Goal: Communication & Community: Share content

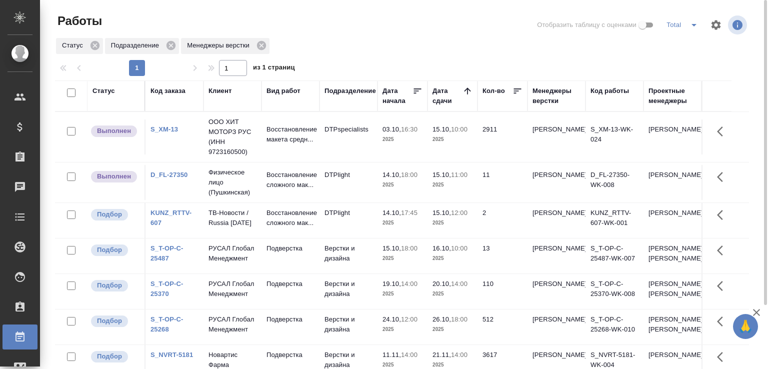
click at [423, 63] on div "1 1 из 1 страниц" at bounding box center [406, 68] width 702 height 16
click at [421, 135] on p "2025" at bounding box center [402, 139] width 40 height 10
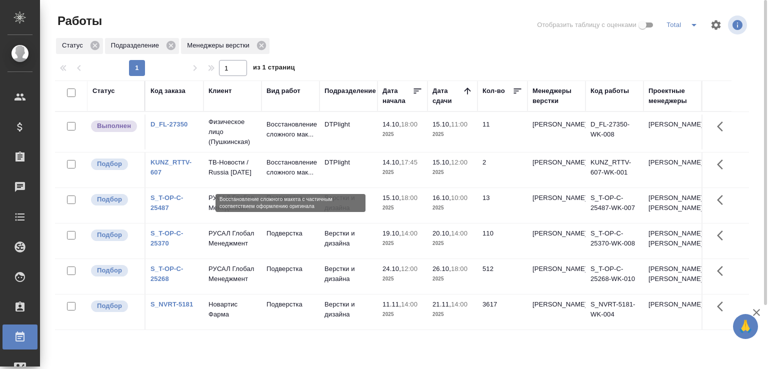
click at [313, 171] on p "Восстановление сложного мак..." at bounding box center [290, 167] width 48 height 20
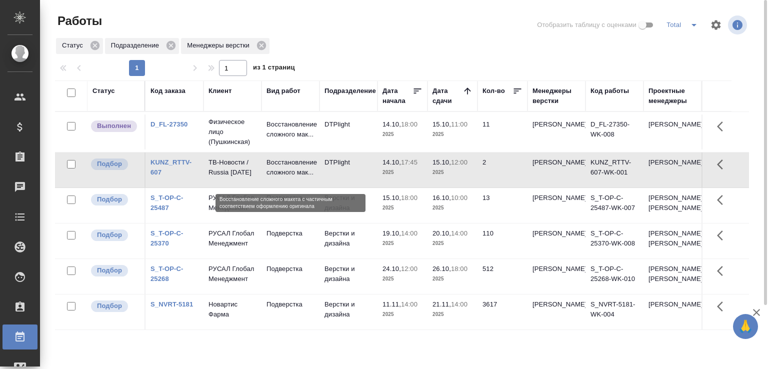
click at [313, 171] on p "Восстановление сложного мак..." at bounding box center [290, 167] width 48 height 20
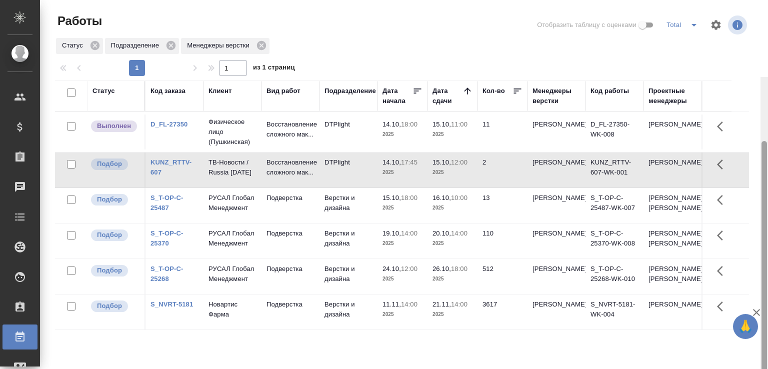
scroll to position [77, 0]
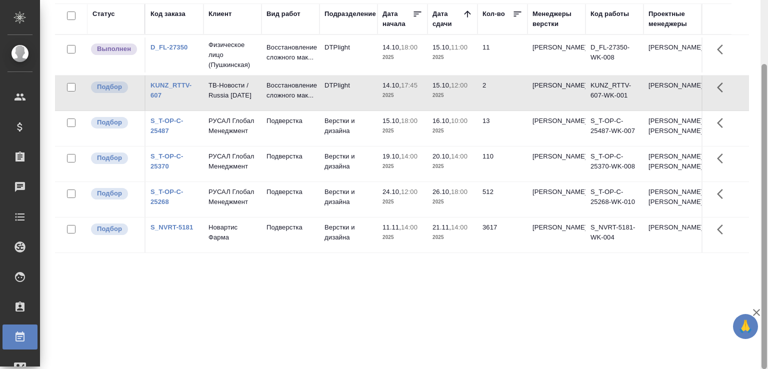
drag, startPoint x: 762, startPoint y: 186, endPoint x: 762, endPoint y: 241, distance: 55.0
click at [762, 239] on div at bounding box center [763, 184] width 7 height 369
click at [759, 312] on icon "button" at bounding box center [756, 312] width 12 height 12
click at [211, 42] on p "Физическое лицо (Пушкинская)" at bounding box center [232, 55] width 48 height 30
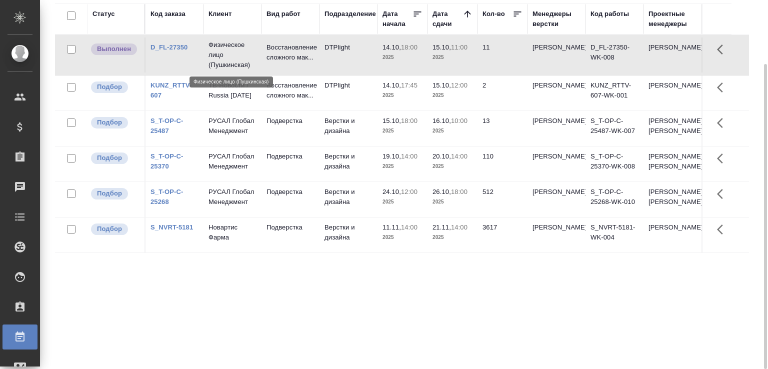
click at [211, 42] on p "Физическое лицо (Пушкинская)" at bounding box center [232, 55] width 48 height 30
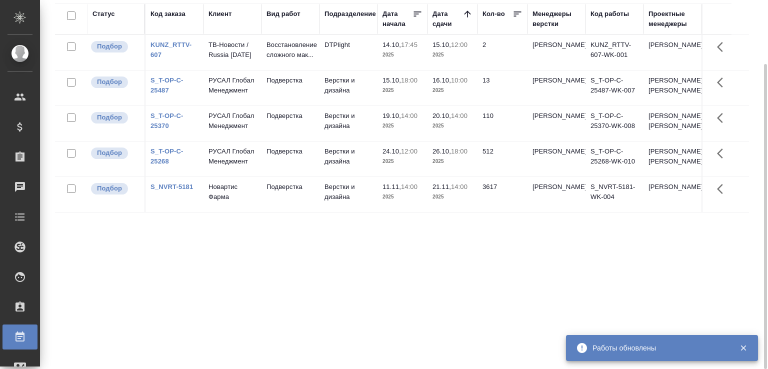
click at [216, 303] on div "Статус Код заказа Клиент Вид работ Подразделение Дата начала Дата сдачи Кол-во …" at bounding box center [402, 183] width 694 height 360
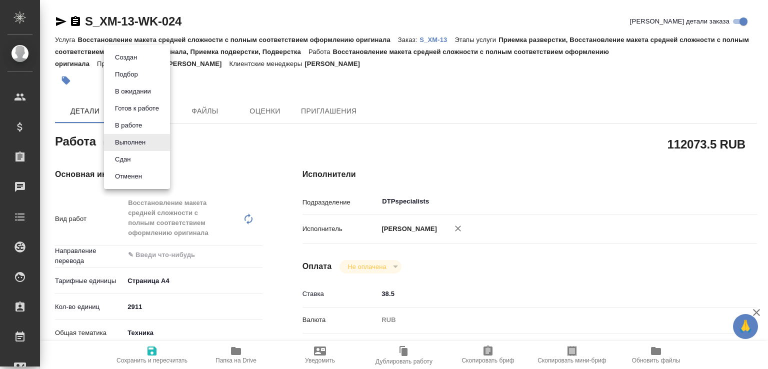
click at [152, 138] on body "🙏 .cls-1 fill:#fff; AWATERA Малофеева Екатерина e.malofeeva Клиенты Спецификаци…" at bounding box center [384, 184] width 768 height 369
click at [139, 159] on li "Сдан" at bounding box center [137, 159] width 66 height 17
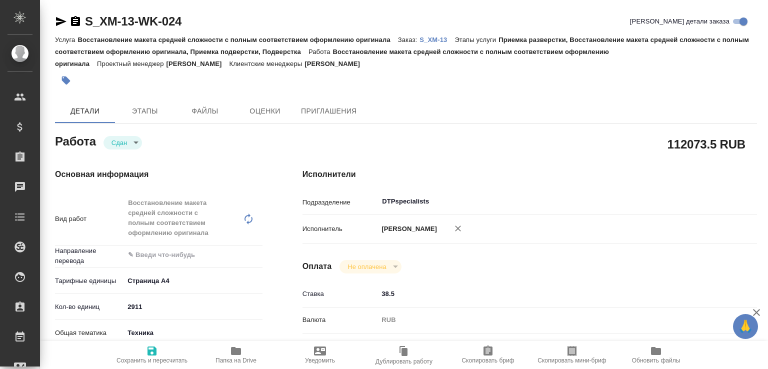
type textarea "x"
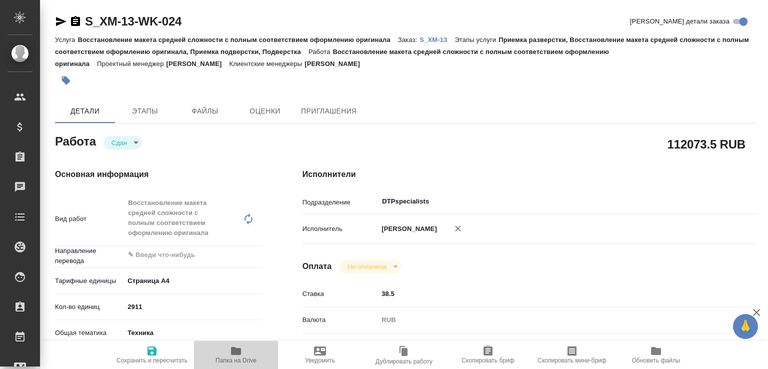
click at [240, 355] on icon "button" at bounding box center [236, 351] width 12 height 12
type textarea "x"
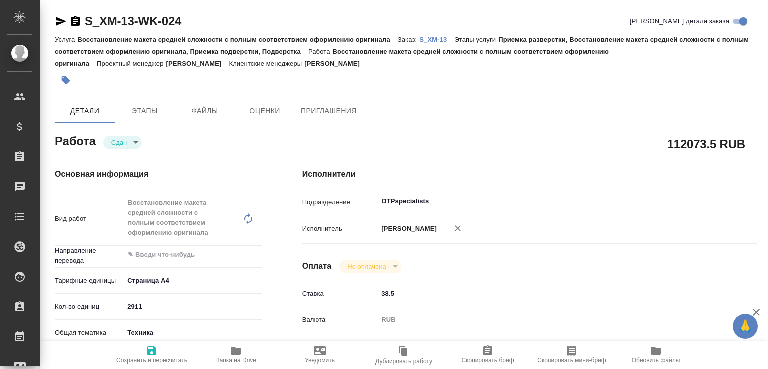
type textarea "x"
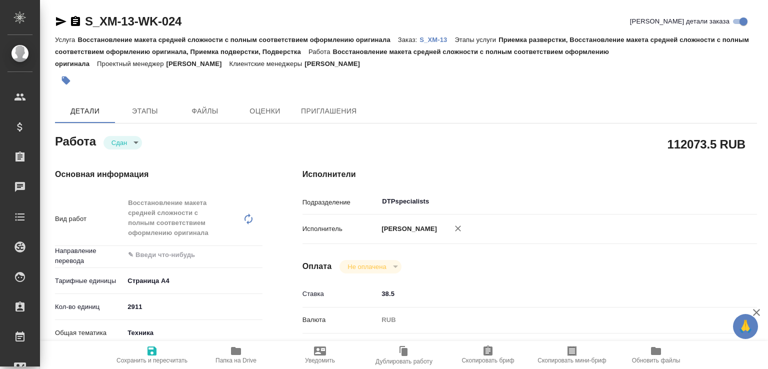
type textarea "x"
click at [448, 38] on p "S_XM-13" at bounding box center [436, 39] width 35 height 7
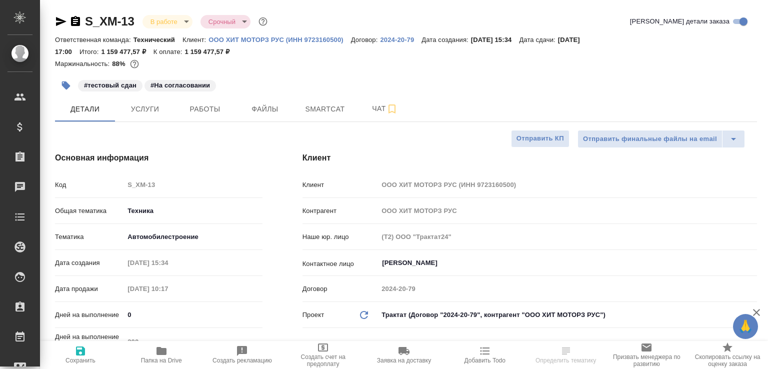
select select "RU"
click at [364, 118] on button "Чат" at bounding box center [385, 108] width 60 height 25
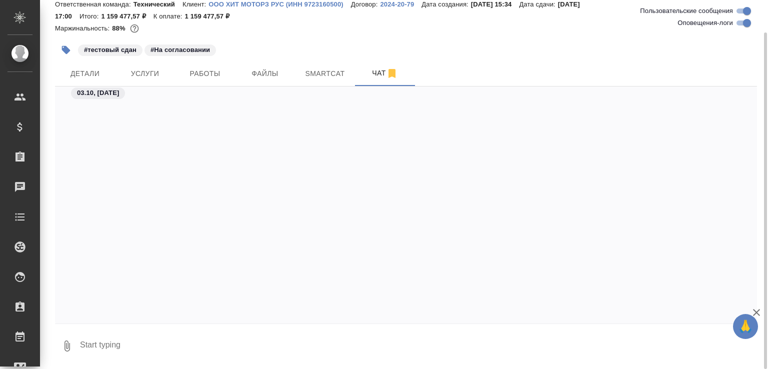
scroll to position [14039, 0]
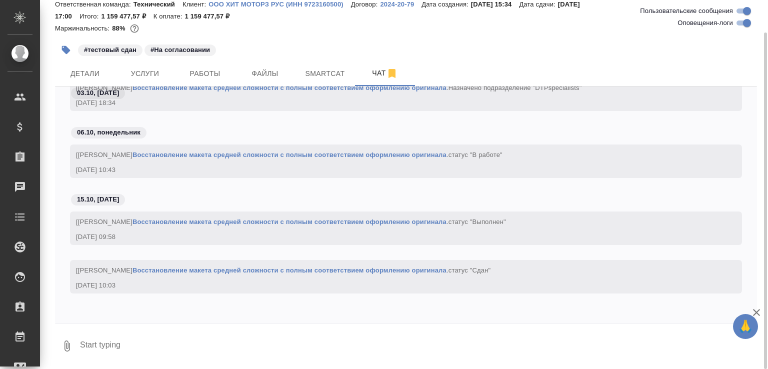
click at [165, 348] on textarea at bounding box center [418, 346] width 678 height 34
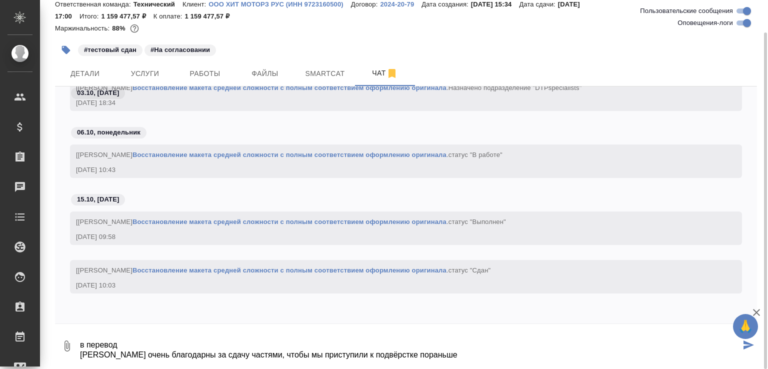
scroll to position [6, 0]
paste textarea "https://drive.awatera.com/f/10715089"
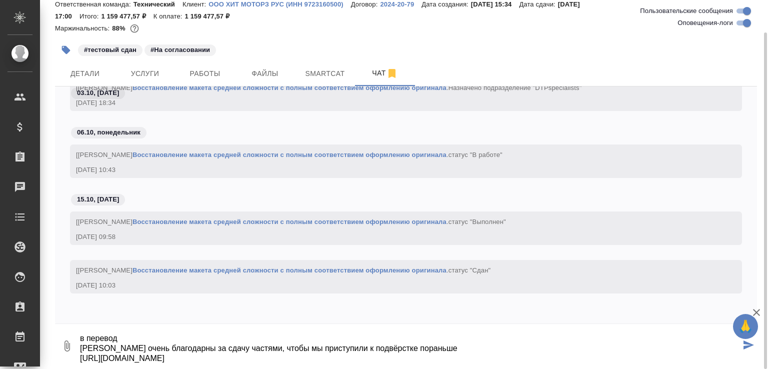
type textarea "в перевод Будем очень благодарны за сдачу частями, чтобы мы приступили к подвёр…"
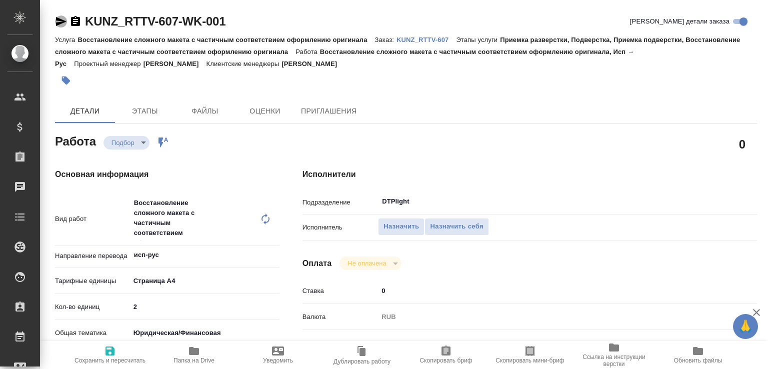
click at [62, 20] on icon "button" at bounding box center [61, 21] width 10 height 9
click at [195, 354] on icon "button" at bounding box center [194, 351] width 10 height 8
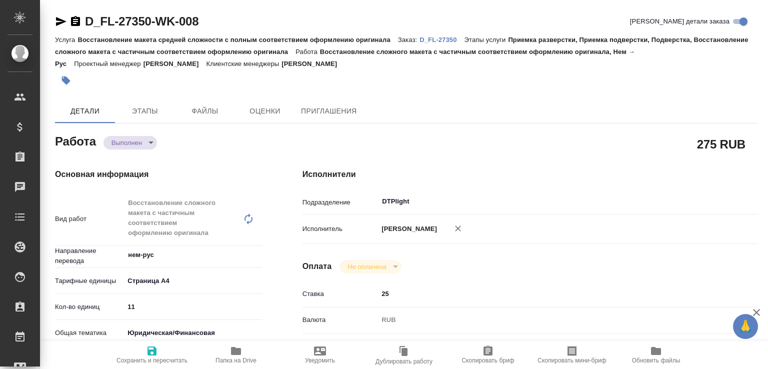
click at [143, 139] on body "🙏 .cls-1 fill:#fff; AWATERA Малофеева Екатерина e.malofeeva Клиенты Спецификаци…" at bounding box center [384, 184] width 768 height 369
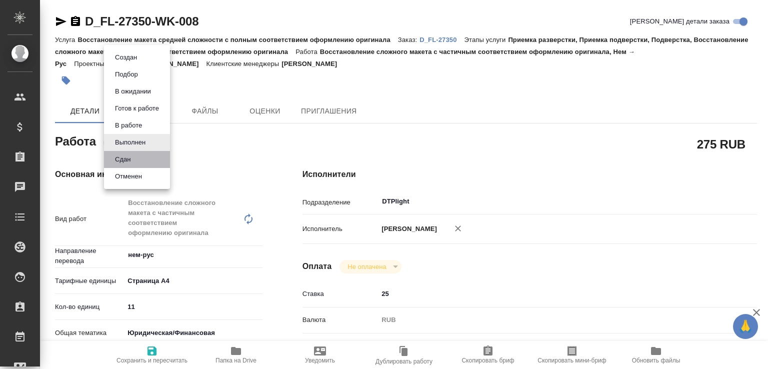
click at [140, 158] on li "Сдан" at bounding box center [137, 159] width 66 height 17
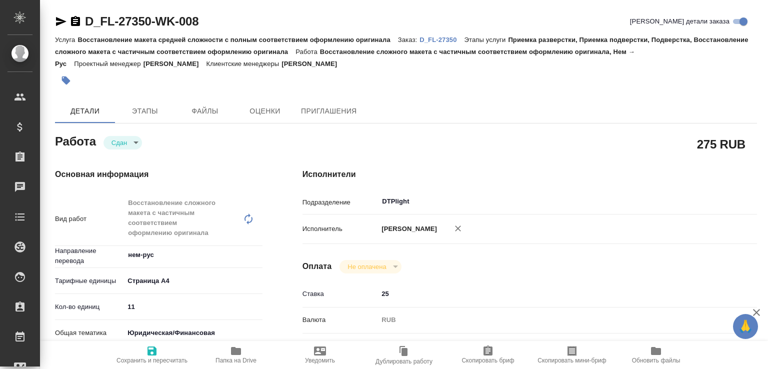
type textarea "x"
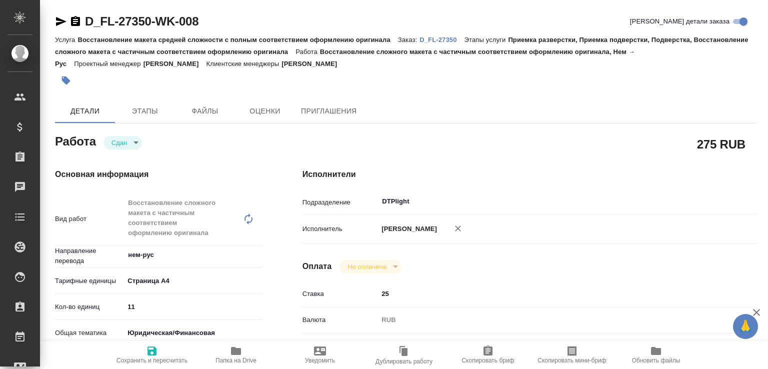
type textarea "x"
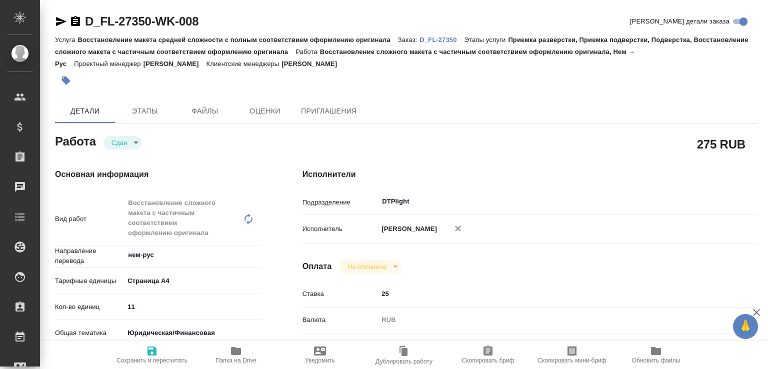
click at [236, 351] on icon "button" at bounding box center [236, 351] width 10 height 8
type textarea "x"
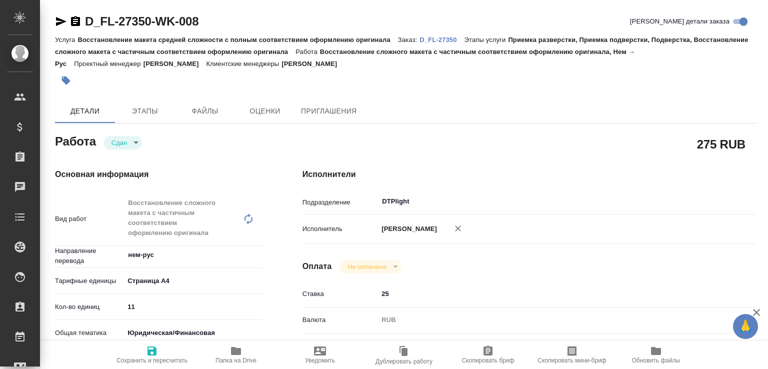
type textarea "x"
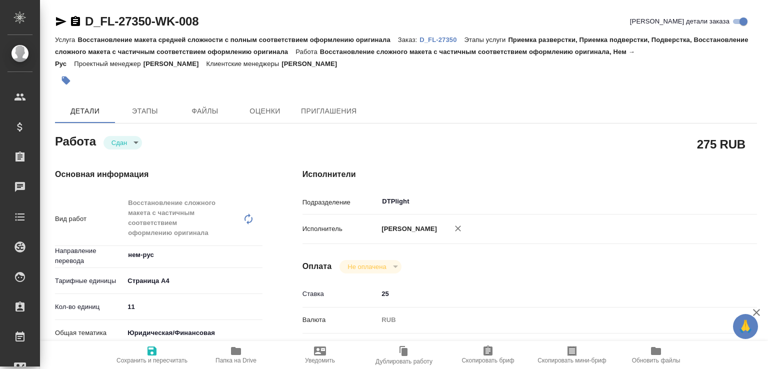
type textarea "x"
click at [449, 38] on p "D_FL-27350" at bounding box center [441, 39] width 44 height 7
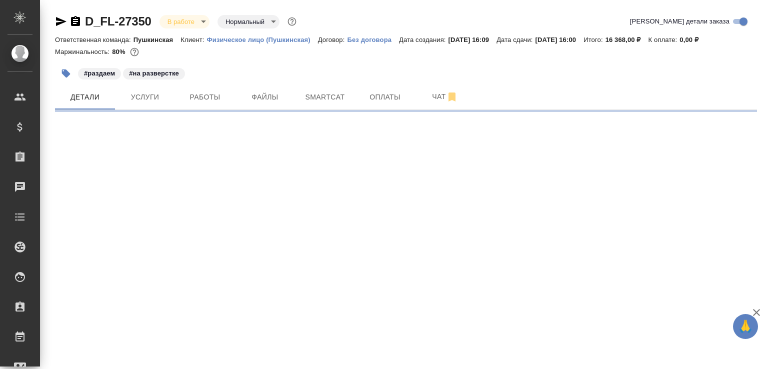
select select "RU"
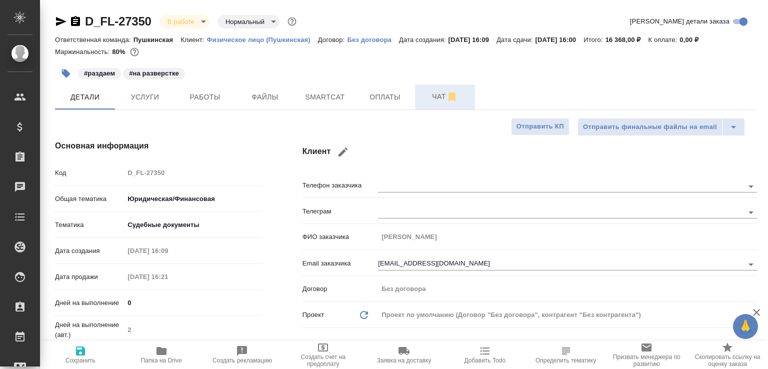
type textarea "x"
click at [421, 101] on button "Чат" at bounding box center [445, 96] width 60 height 25
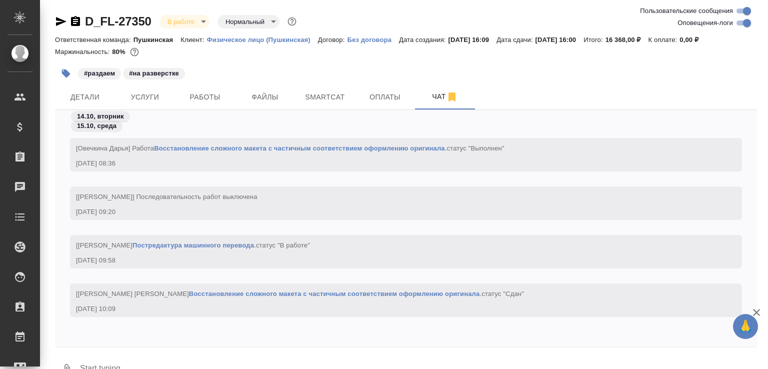
scroll to position [35, 0]
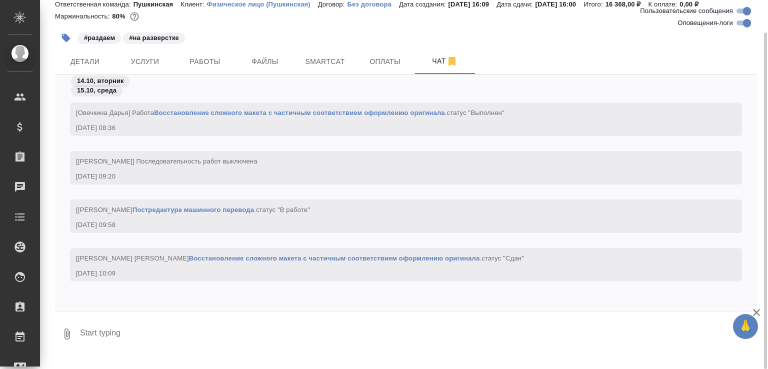
click at [167, 344] on textarea at bounding box center [418, 334] width 678 height 34
paste textarea "https://drive.awatera.com/apps/files/files/10710626?dir=/Shares/FL_D/Orders/D_F…"
type textarea "в перевод https://drive.awatera.com/apps/files/files/10710626?dir=/Shares/FL_D/…"
